Goal: Task Accomplishment & Management: Use online tool/utility

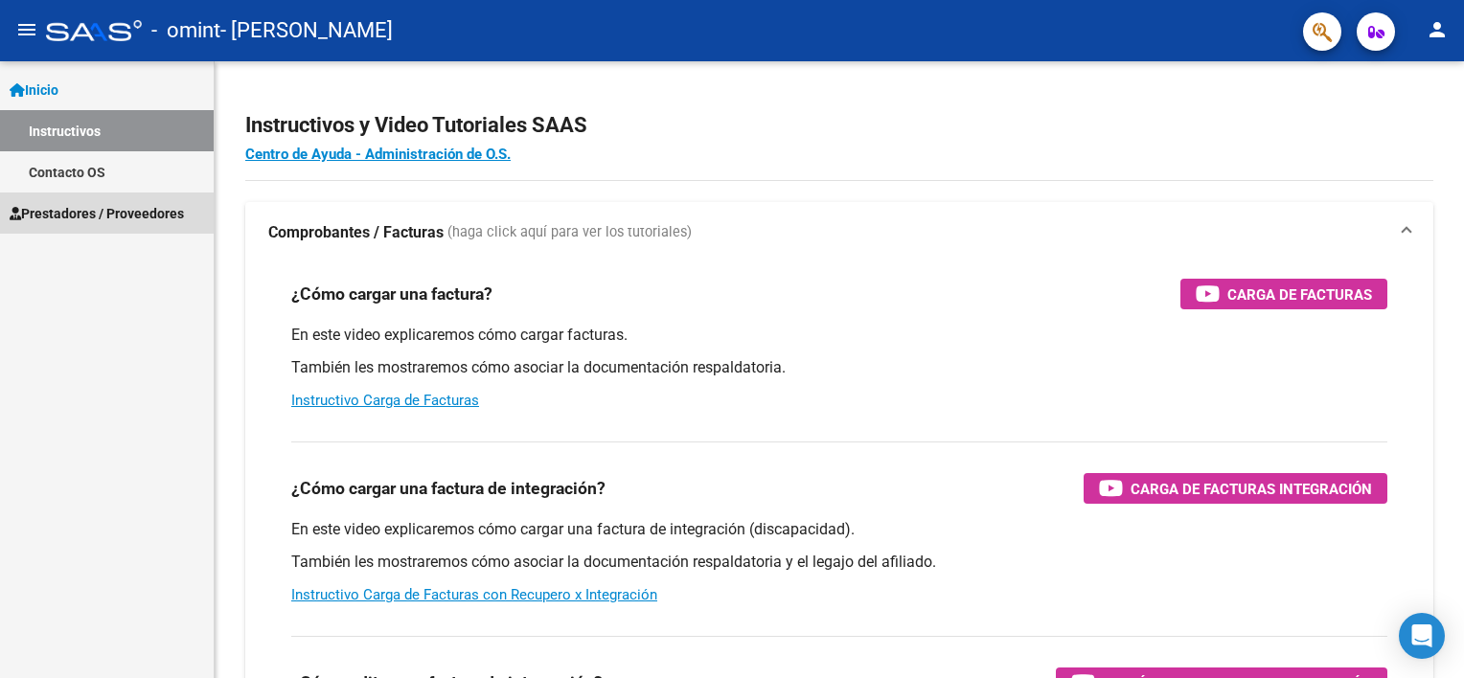
click at [72, 224] on link "Prestadores / Proveedores" at bounding box center [107, 213] width 214 height 41
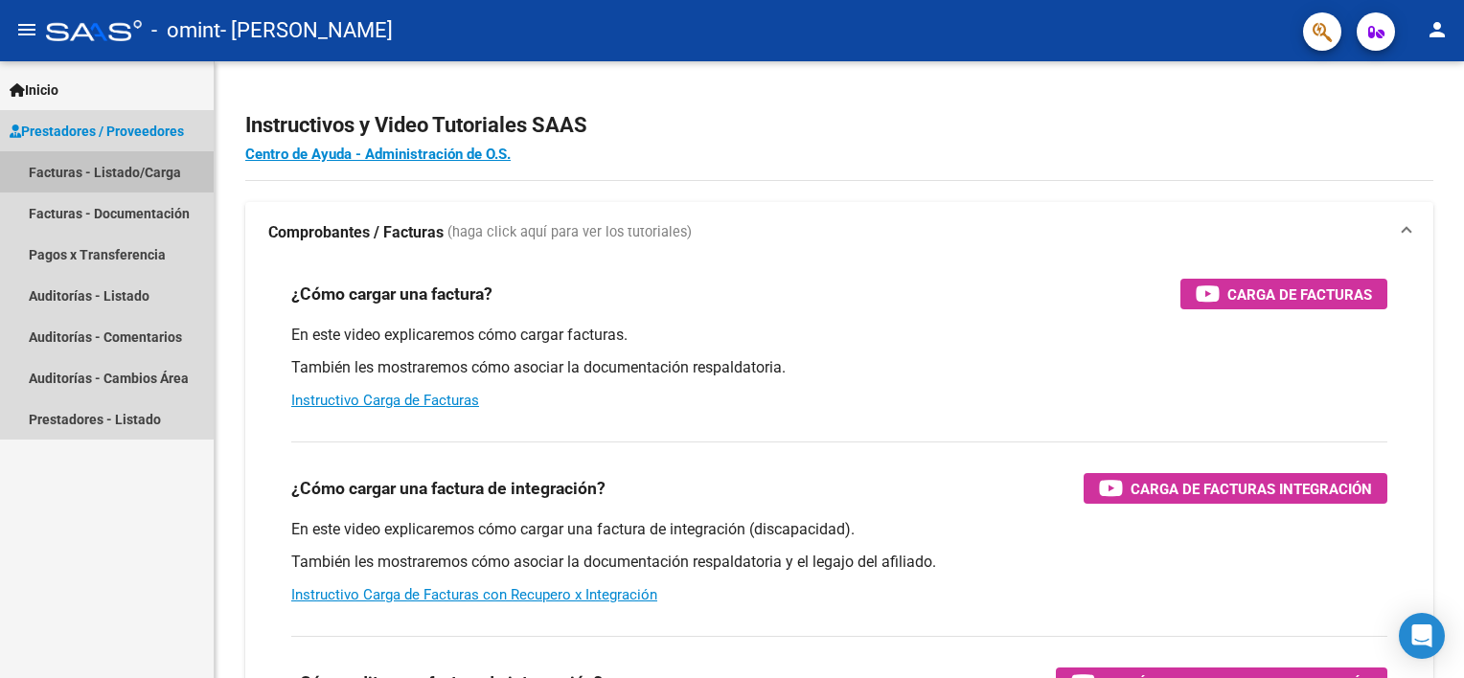
click at [69, 171] on link "Facturas - Listado/Carga" at bounding box center [107, 171] width 214 height 41
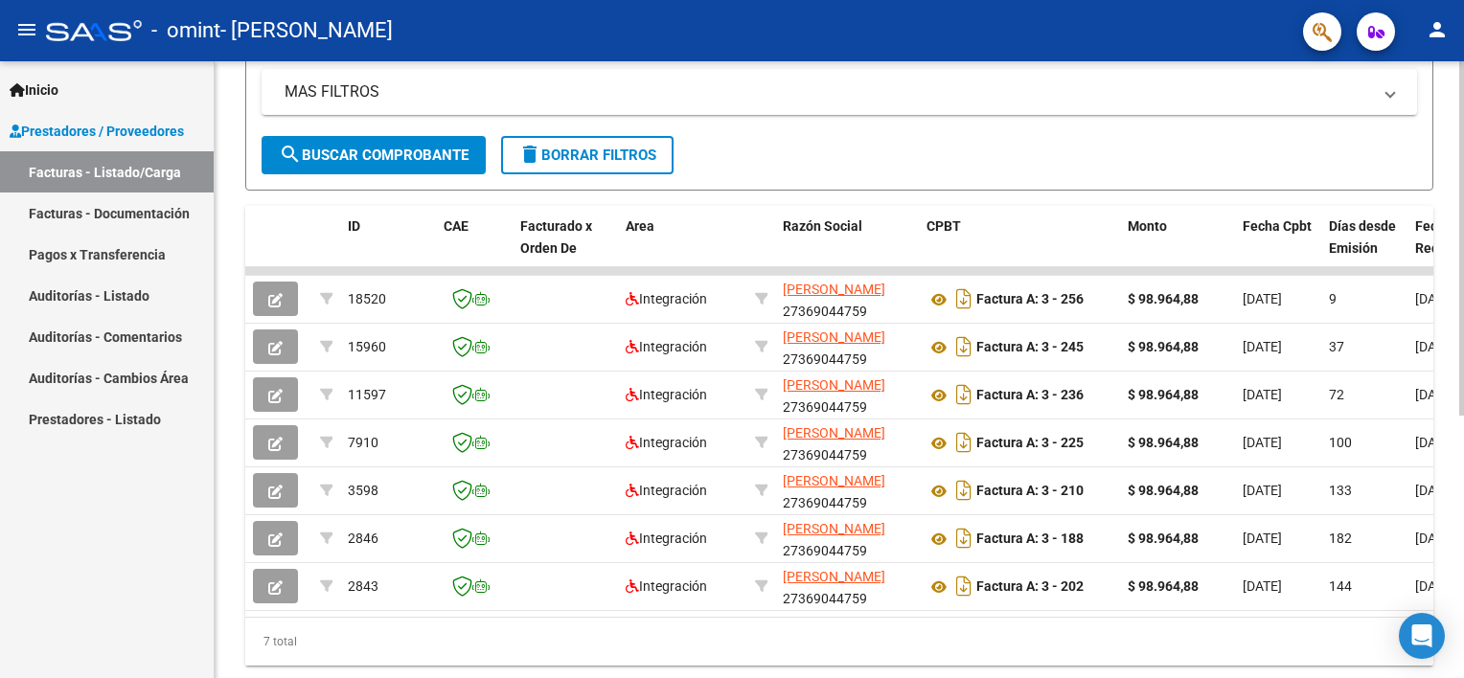
click at [1463, 371] on html "menu - omint - [PERSON_NAME] person Inicio Instructivos Contacto OS Prestadores…" at bounding box center [732, 339] width 1464 height 678
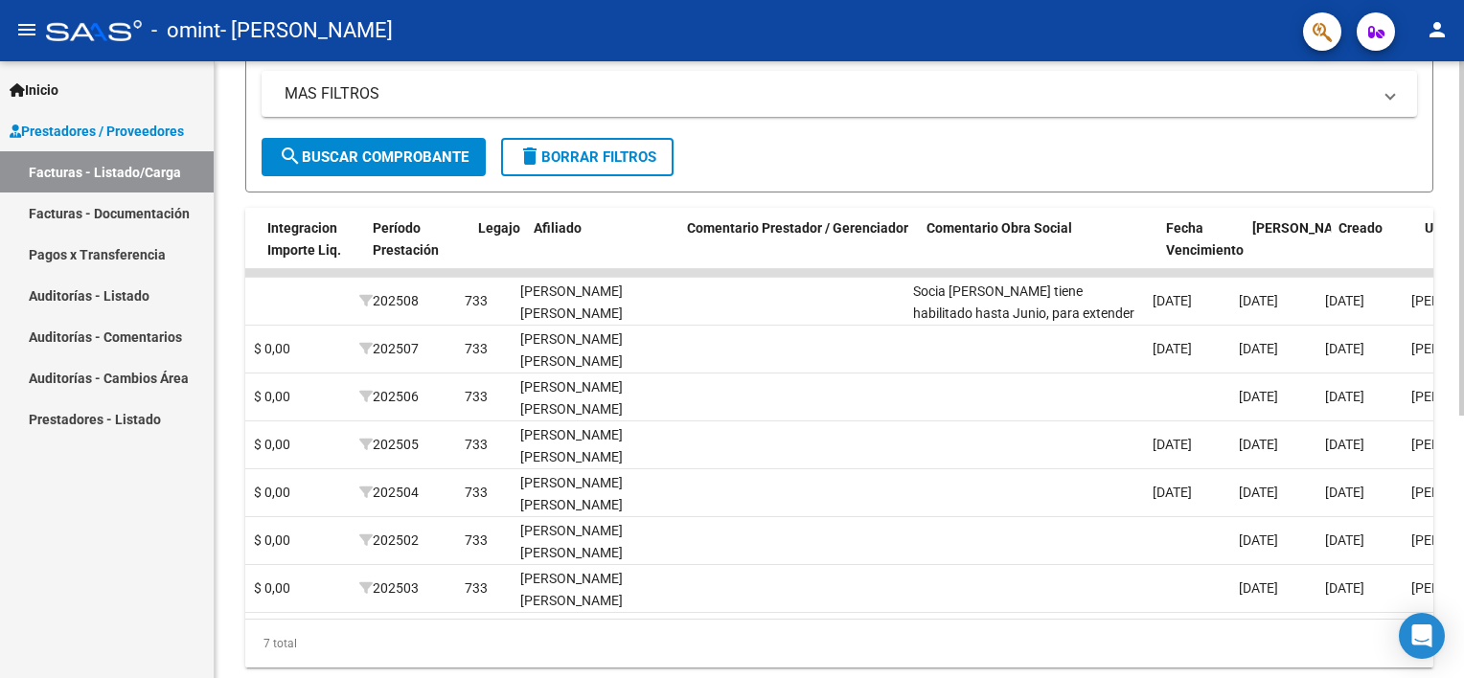
scroll to position [0, 2368]
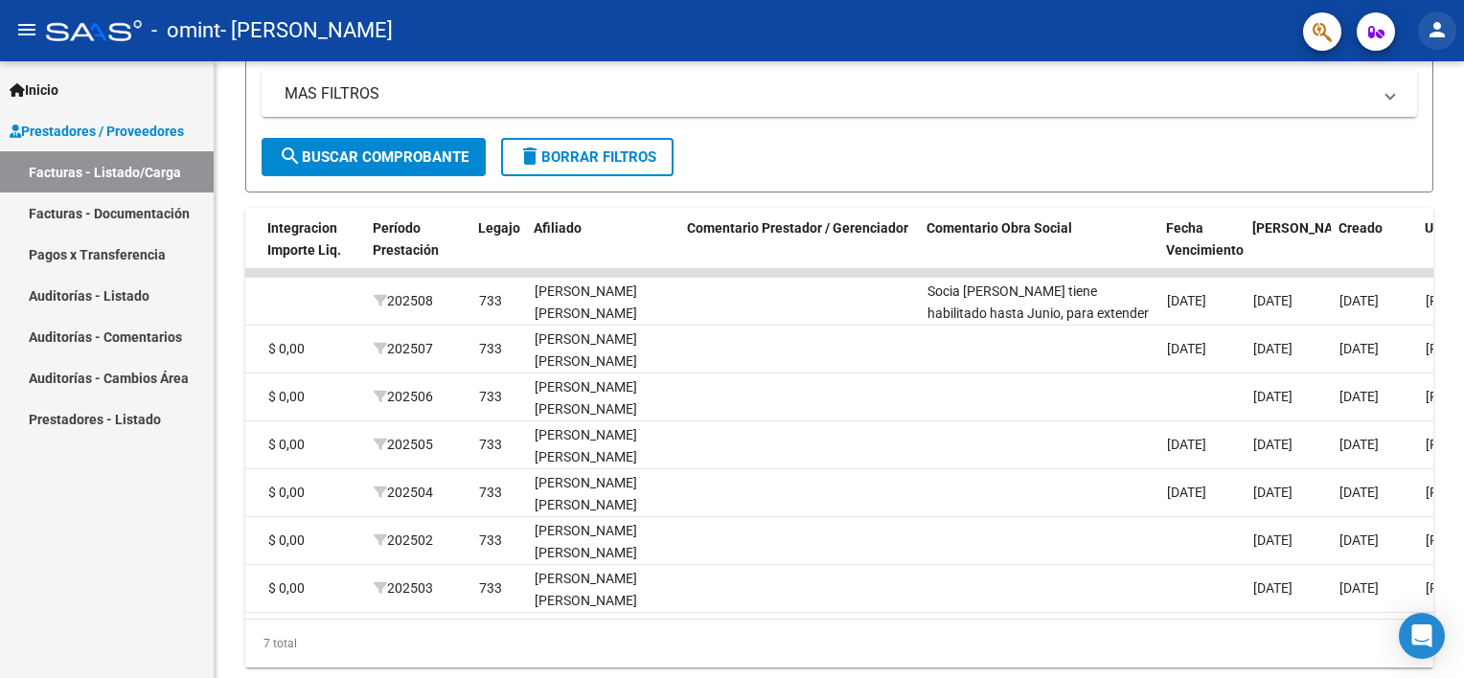
click at [1441, 20] on mat-icon "person" at bounding box center [1436, 29] width 23 height 23
click at [1409, 131] on button "exit_to_app Salir" at bounding box center [1397, 126] width 117 height 46
